Goal: Navigation & Orientation: Find specific page/section

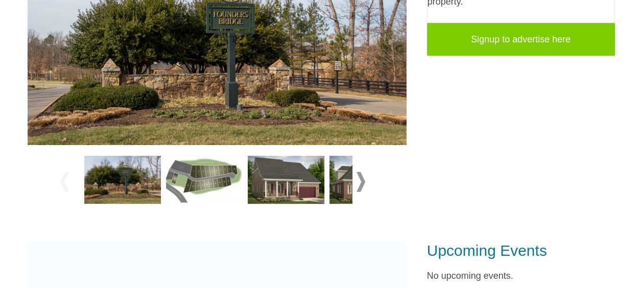
scroll to position [242, 0]
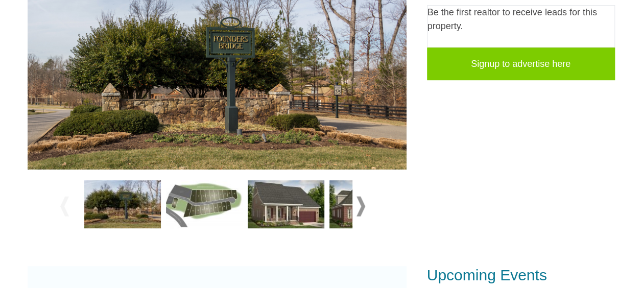
click at [208, 199] on img at bounding box center [204, 204] width 77 height 48
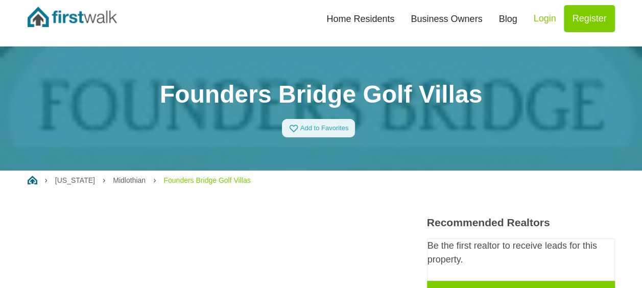
scroll to position [0, 0]
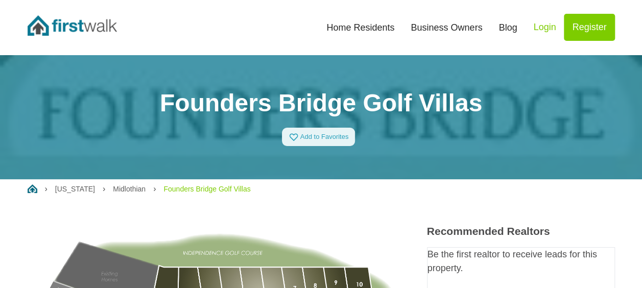
click at [364, 27] on link "Home Residents" at bounding box center [360, 27] width 84 height 22
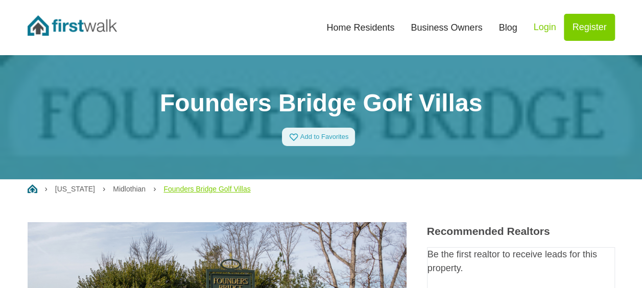
click at [186, 190] on link "Founders Bridge Golf Villas" at bounding box center [206, 189] width 87 height 8
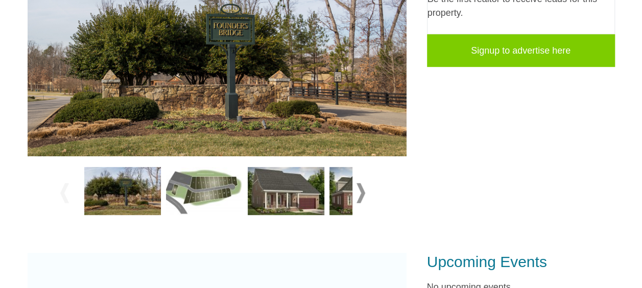
scroll to position [306, 0]
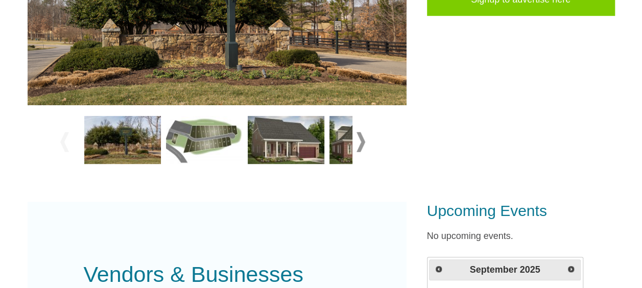
click at [361, 137] on span at bounding box center [360, 142] width 9 height 20
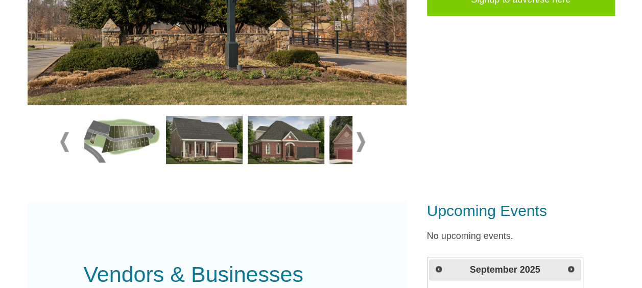
click at [277, 138] on img at bounding box center [286, 140] width 77 height 48
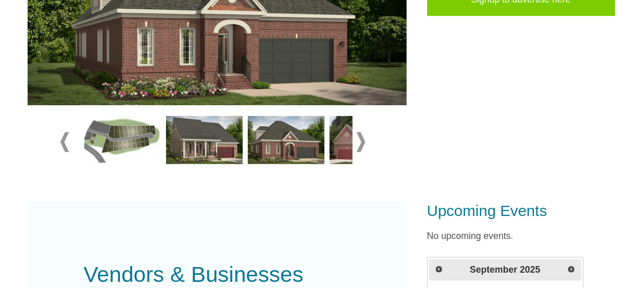
click at [335, 150] on img at bounding box center [367, 140] width 77 height 48
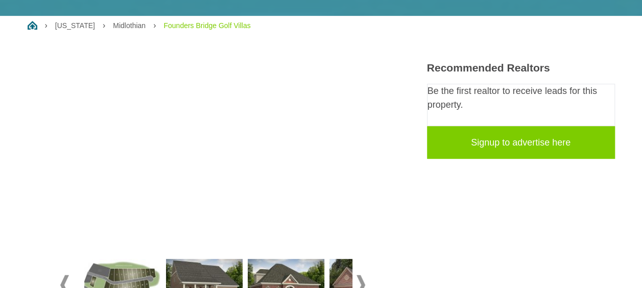
scroll to position [0, 0]
